Goal: Consume media (video, audio): Consume media (video, audio)

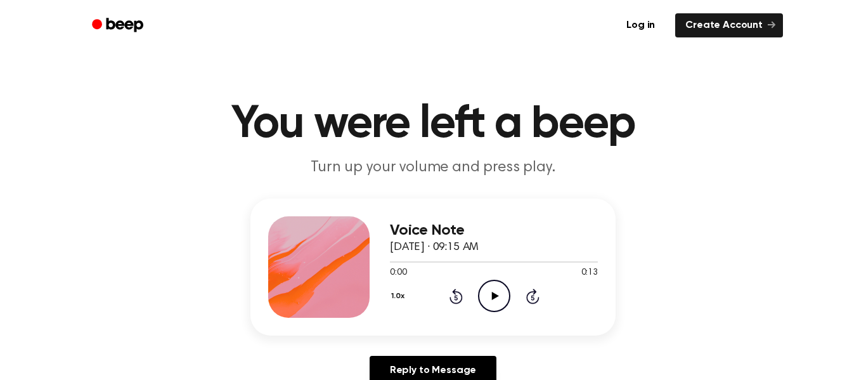
click at [491, 300] on icon "Play Audio" at bounding box center [494, 295] width 32 height 32
click at [456, 291] on icon at bounding box center [455, 295] width 13 height 15
click at [457, 293] on icon "Rewind 5 seconds" at bounding box center [456, 296] width 14 height 16
click at [503, 296] on icon "Play Audio" at bounding box center [494, 295] width 32 height 32
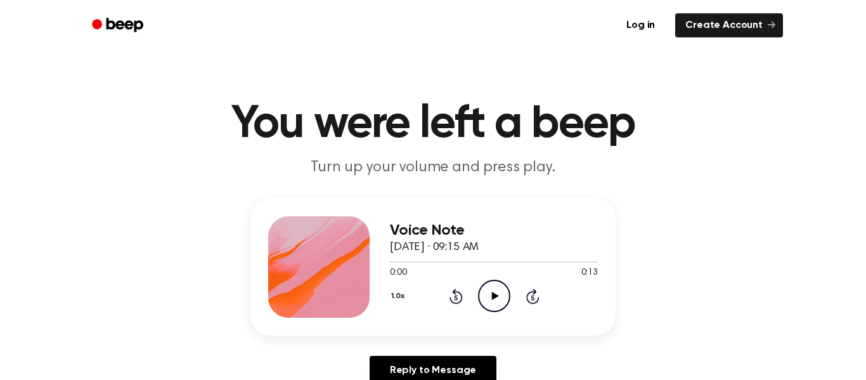
click at [502, 283] on circle at bounding box center [493, 295] width 31 height 31
click at [428, 300] on div "1.0x Rewind 5 seconds Pause Audio Skip 5 seconds" at bounding box center [494, 295] width 208 height 32
click at [459, 285] on div "1.0x Rewind 5 seconds Pause Audio Skip 5 seconds" at bounding box center [494, 295] width 208 height 32
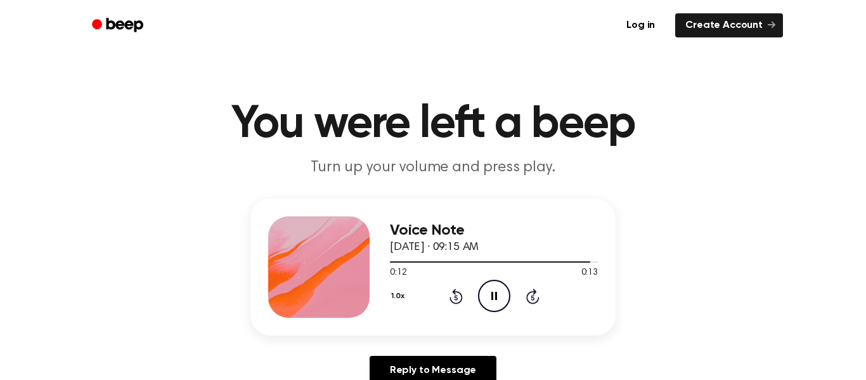
click at [458, 288] on icon "Rewind 5 seconds" at bounding box center [456, 296] width 14 height 16
click at [459, 288] on icon "Rewind 5 seconds" at bounding box center [456, 296] width 14 height 16
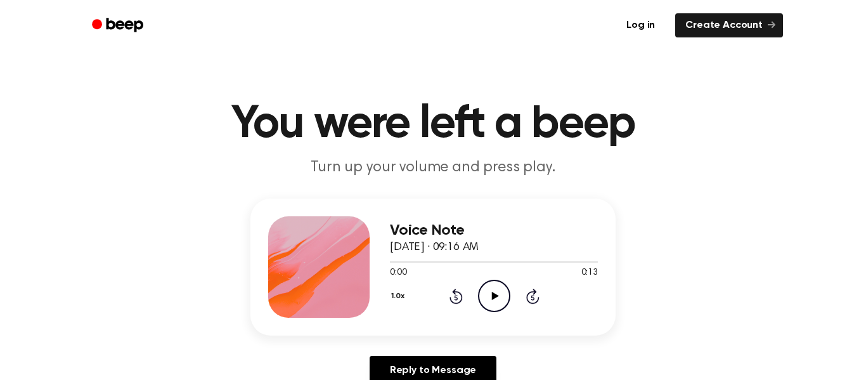
click at [487, 298] on icon "Play Audio" at bounding box center [494, 295] width 32 height 32
click at [505, 285] on circle at bounding box center [493, 295] width 31 height 31
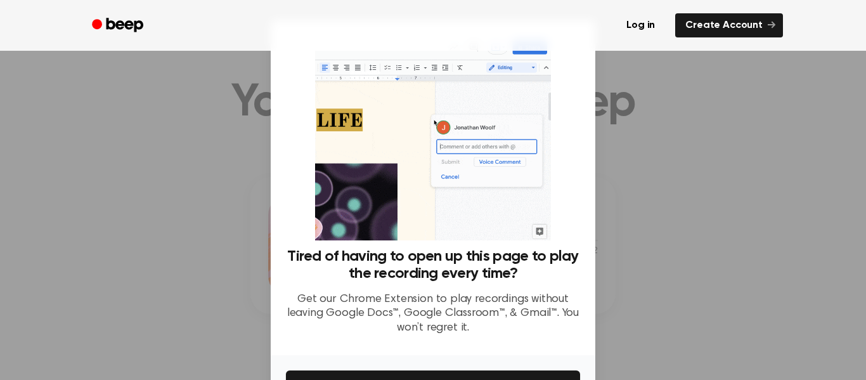
scroll to position [57, 0]
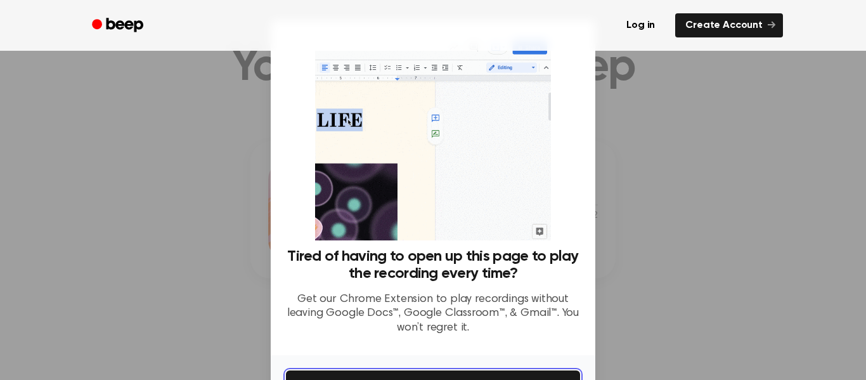
click at [545, 370] on button "Get It Now" at bounding box center [433, 384] width 294 height 28
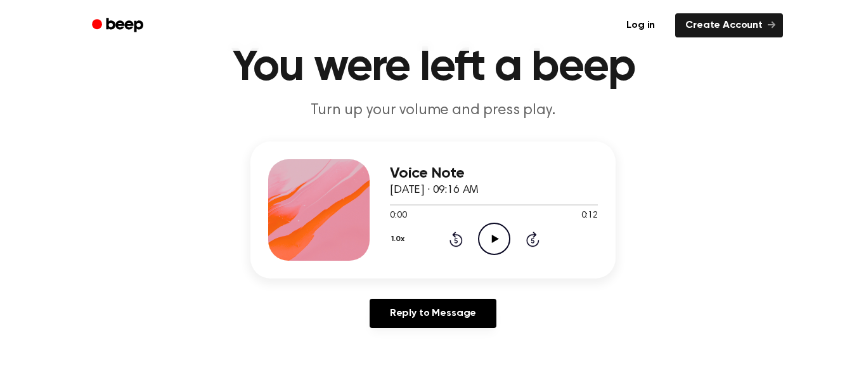
click at [493, 240] on icon at bounding box center [494, 238] width 7 height 8
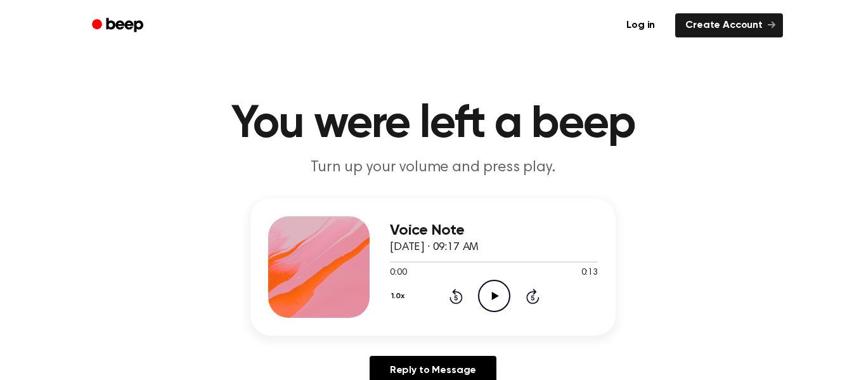
click at [494, 297] on icon at bounding box center [494, 295] width 7 height 8
click at [503, 288] on icon "Play Audio" at bounding box center [494, 295] width 32 height 32
click at [487, 293] on icon "Pause Audio" at bounding box center [494, 295] width 32 height 32
